Goal: Share content: Share content

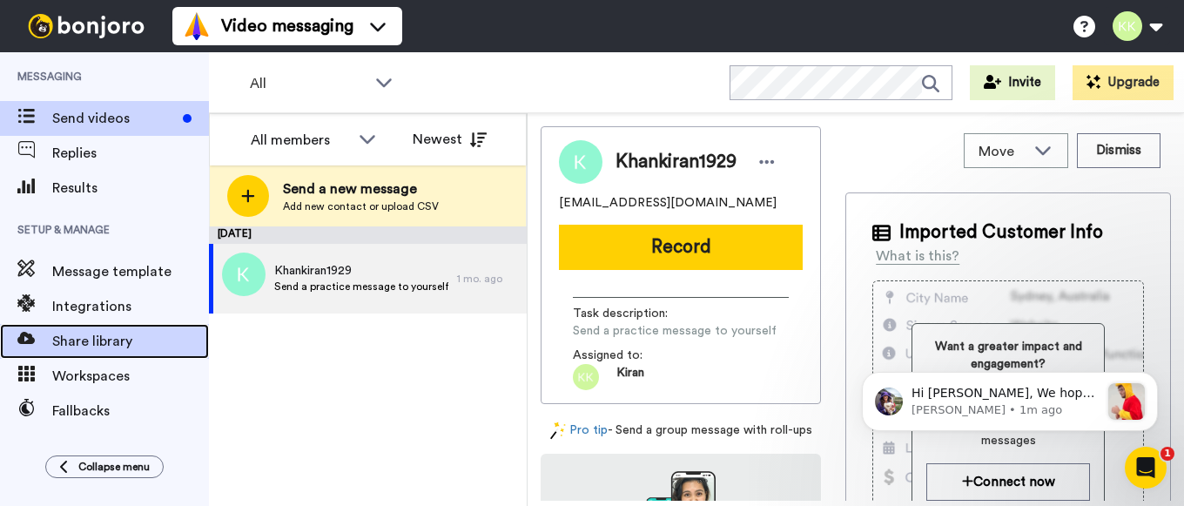
click at [132, 335] on span "Share library" at bounding box center [130, 341] width 157 height 21
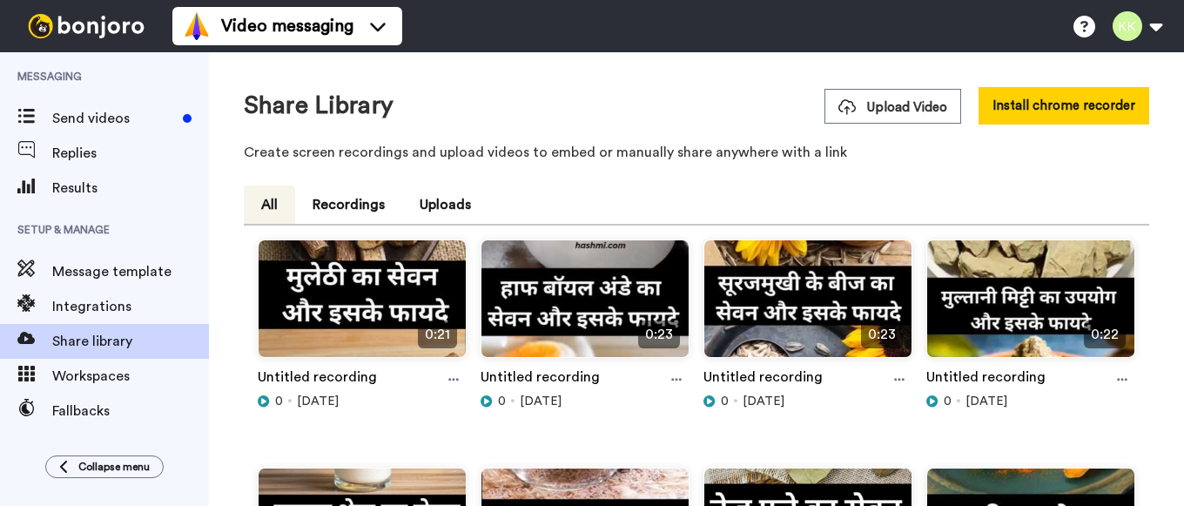
click at [893, 105] on span "Upload Video" at bounding box center [892, 107] width 109 height 18
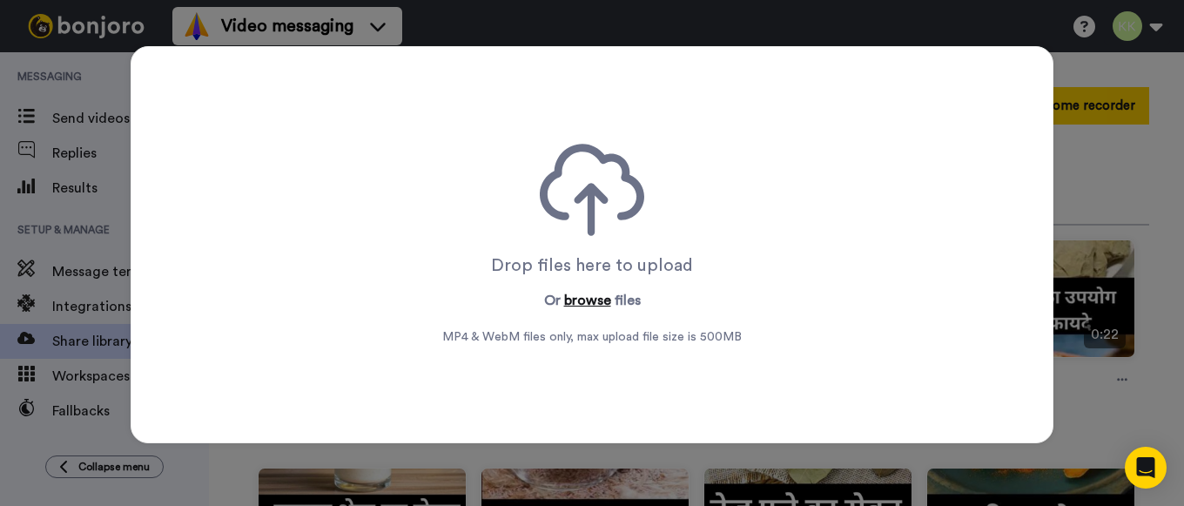
click at [607, 299] on button "browse" at bounding box center [587, 300] width 47 height 21
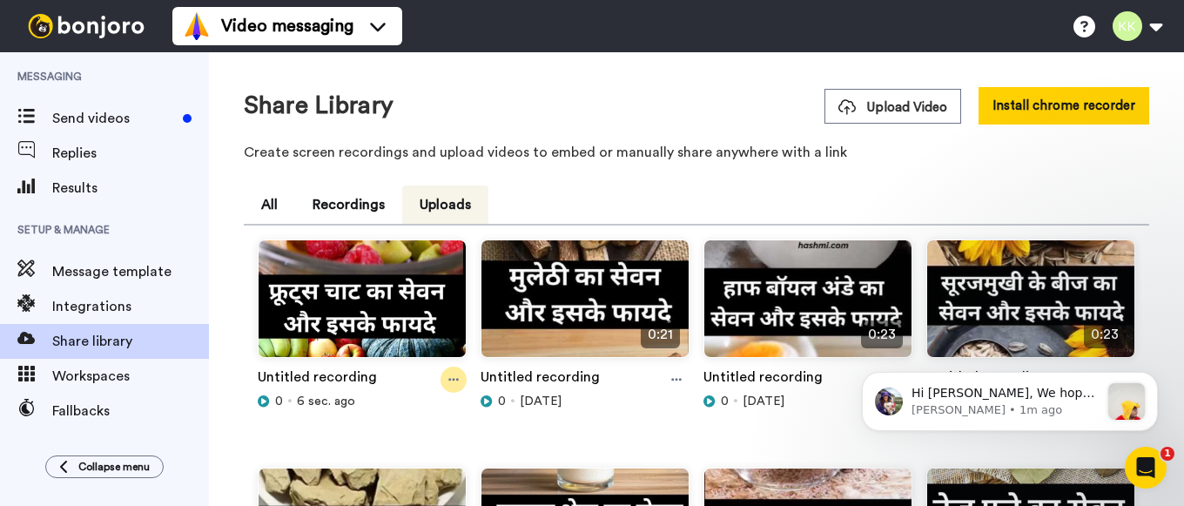
click at [449, 379] on icon at bounding box center [453, 380] width 10 height 3
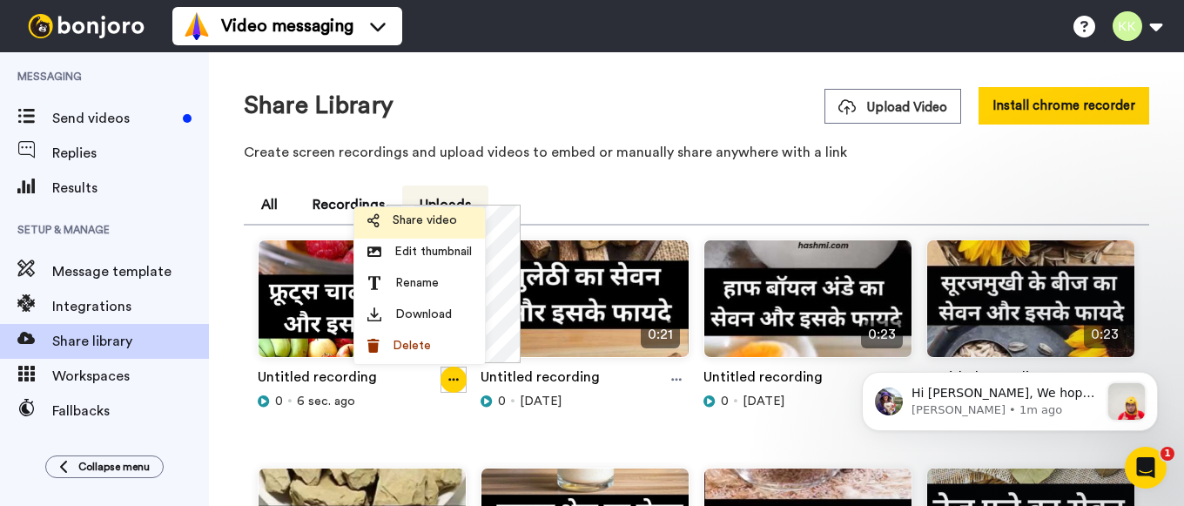
click at [432, 219] on span "Share video" at bounding box center [425, 219] width 64 height 17
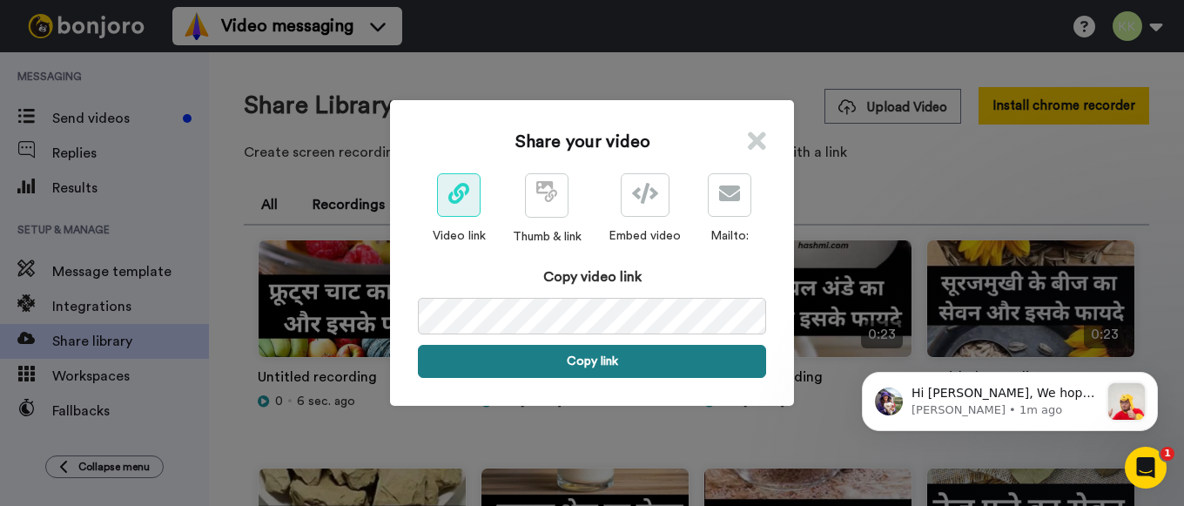
click at [591, 359] on button "Copy link" at bounding box center [592, 361] width 348 height 33
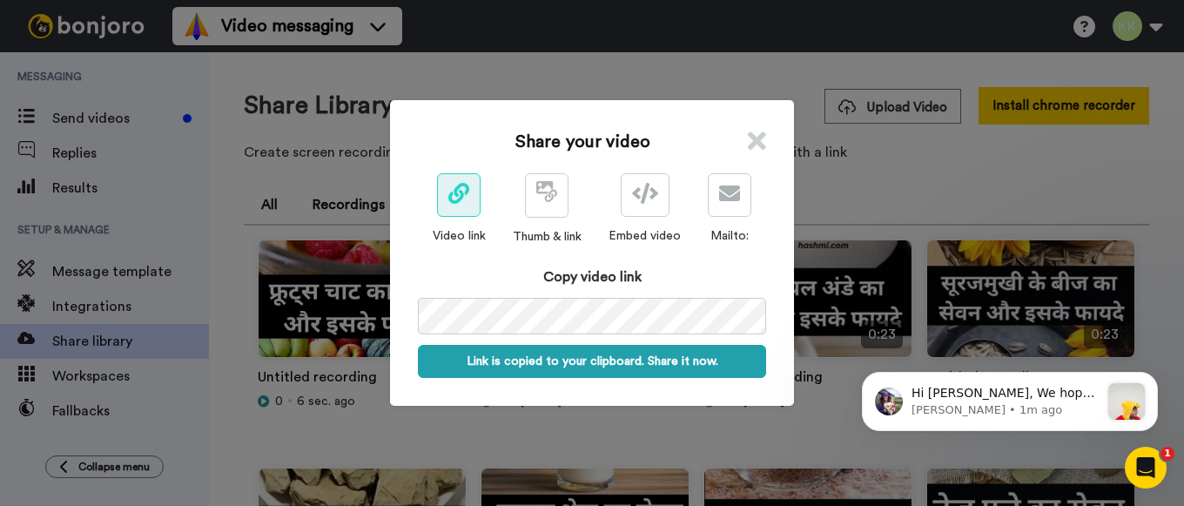
click at [644, 85] on div "Share your video Video link Thumb & link Embed video Mailto: Copy video link Li…" at bounding box center [592, 253] width 1184 height 506
